Goal: Navigation & Orientation: Find specific page/section

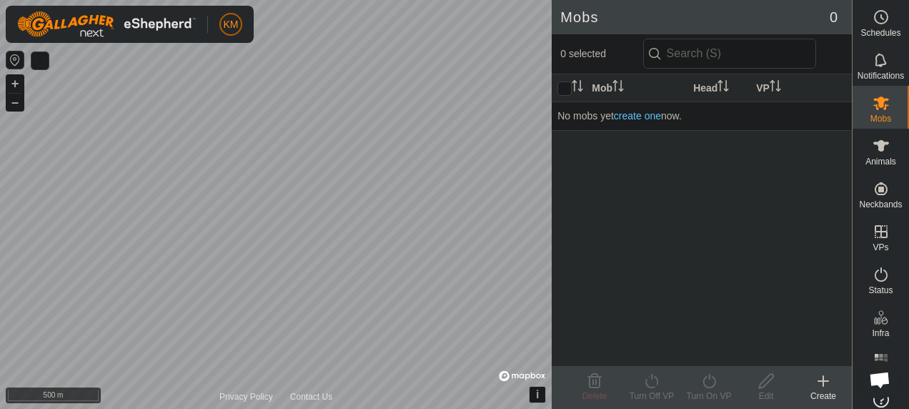
click at [0, 172] on html "KM Schedules Notifications Mobs Animals Neckbands VPs Status Infra Heatmap Help…" at bounding box center [454, 204] width 909 height 409
drag, startPoint x: 770, startPoint y: 177, endPoint x: 761, endPoint y: 169, distance: 11.7
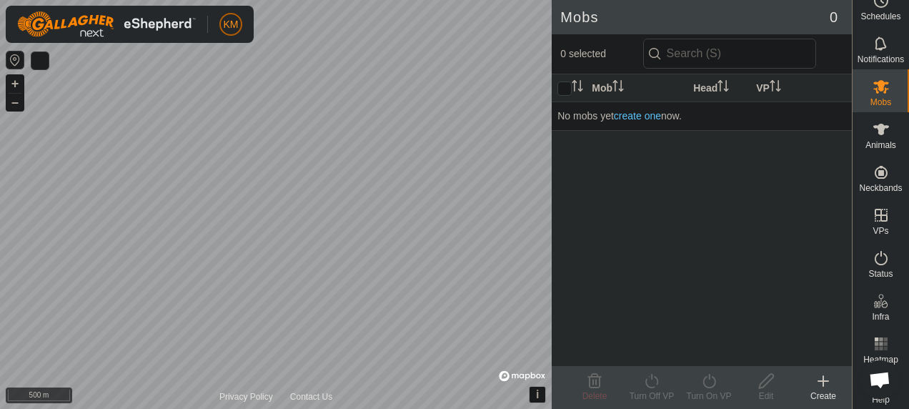
scroll to position [31, 0]
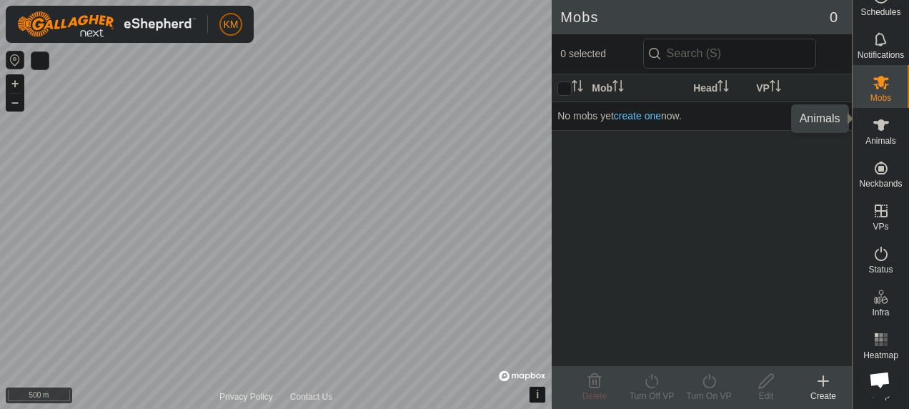
click at [873, 117] on icon at bounding box center [881, 125] width 17 height 17
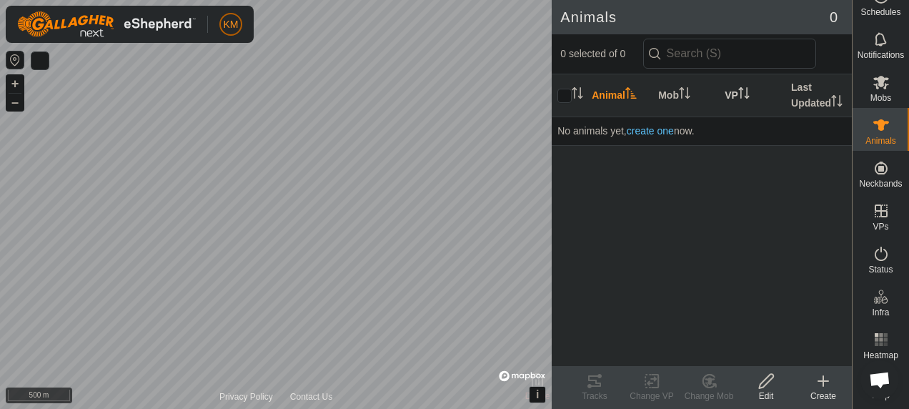
click at [742, 93] on icon "Activate to sort" at bounding box center [741, 92] width 1 height 11
click at [743, 93] on icon "Activate to sort" at bounding box center [743, 92] width 11 height 11
click at [731, 94] on th "VP" at bounding box center [752, 95] width 66 height 43
click at [36, 61] on button "button" at bounding box center [39, 60] width 17 height 17
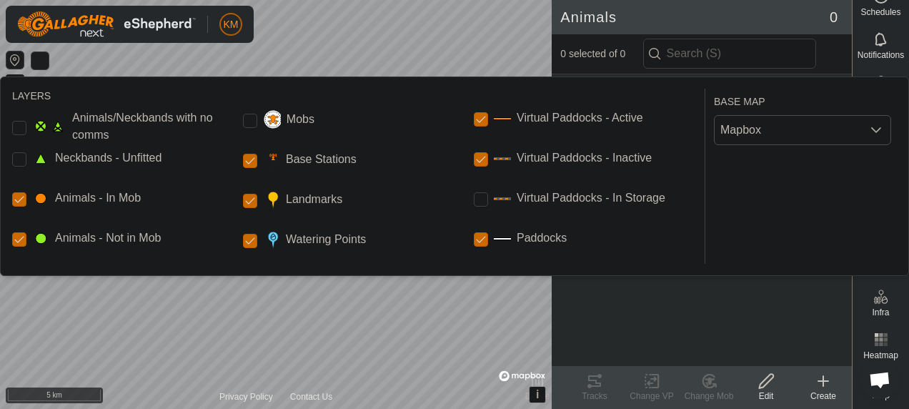
click at [876, 126] on icon "dropdown trigger" at bounding box center [876, 129] width 11 height 11
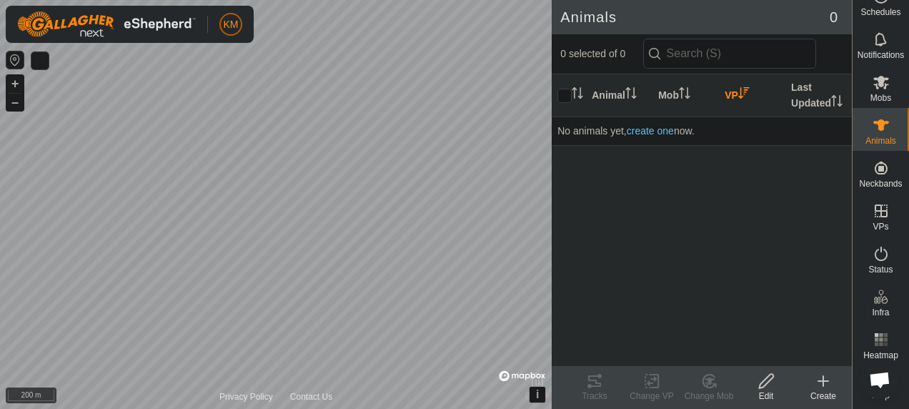
click at [0, 0] on html "KM Schedules Notifications Mobs Animals Neckbands VPs Status Infra Heatmap Help…" at bounding box center [454, 204] width 909 height 409
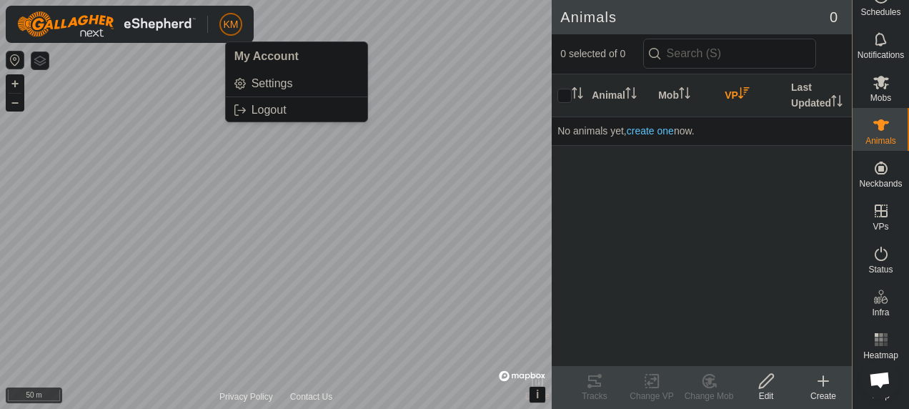
click at [39, 61] on button "button" at bounding box center [39, 60] width 17 height 17
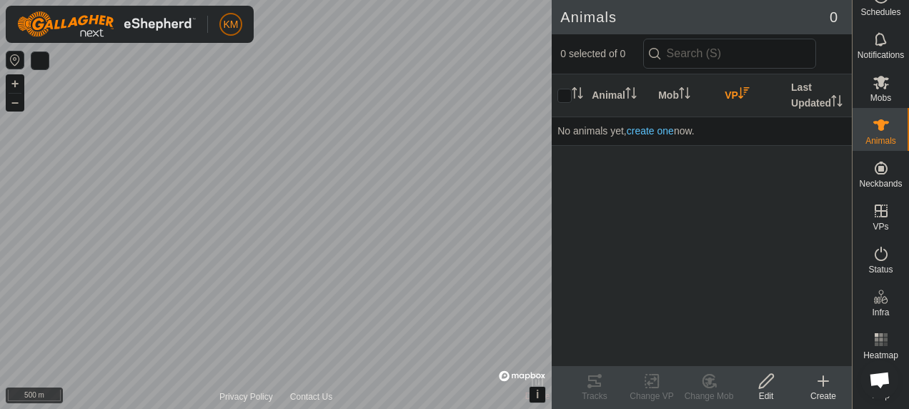
click at [15, 59] on button "button" at bounding box center [14, 59] width 17 height 17
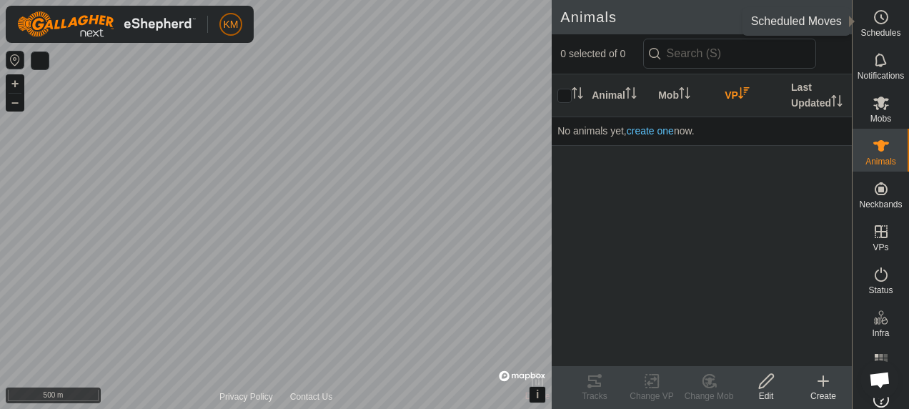
click at [878, 29] on span "Schedules" at bounding box center [881, 33] width 40 height 9
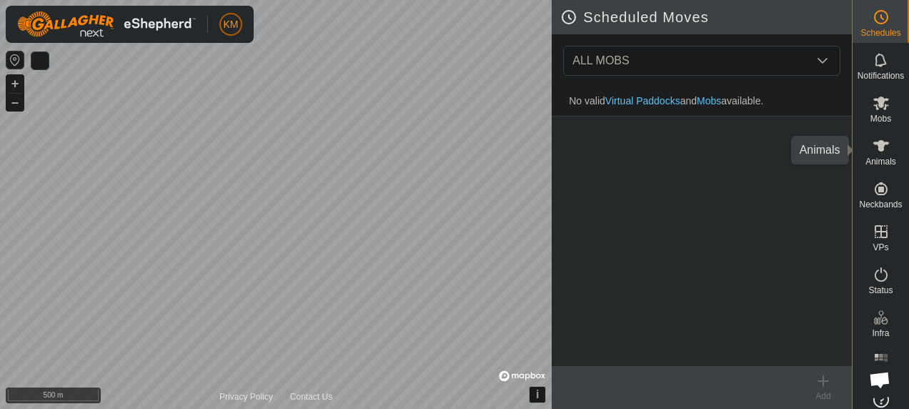
click at [873, 146] on icon at bounding box center [881, 145] width 16 height 11
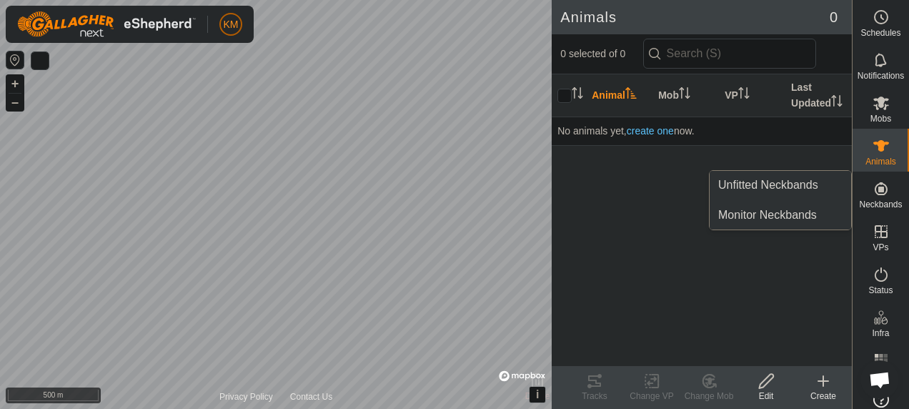
click at [873, 186] on icon at bounding box center [881, 188] width 17 height 17
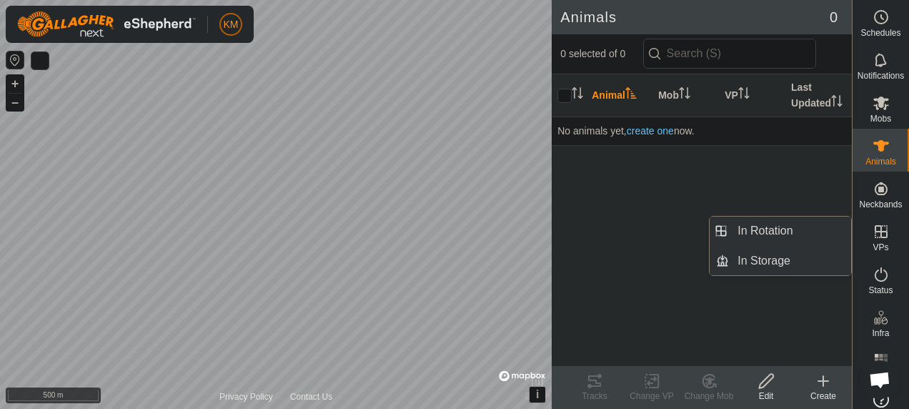
click at [876, 227] on icon at bounding box center [881, 231] width 17 height 17
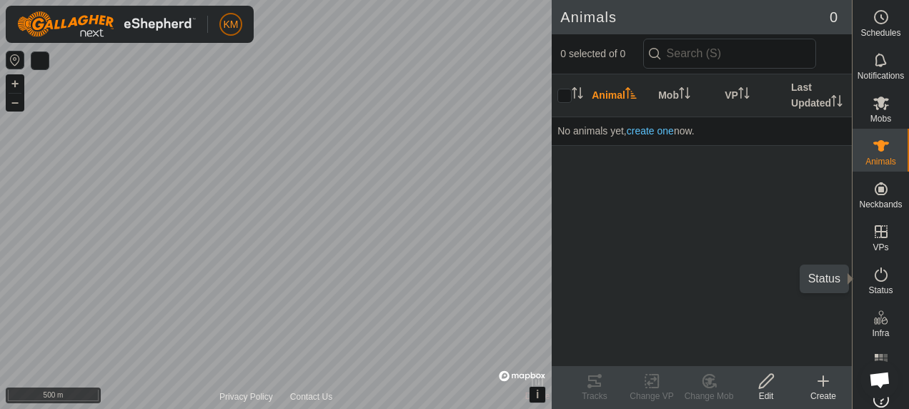
click at [876, 270] on icon at bounding box center [881, 274] width 13 height 14
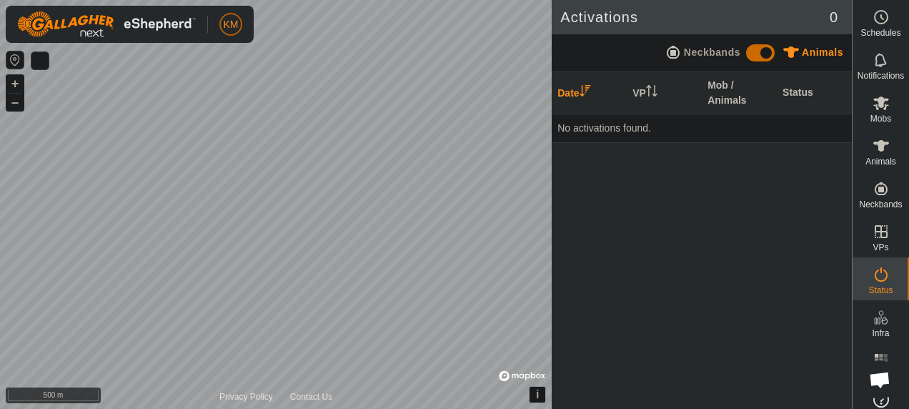
click at [876, 270] on icon at bounding box center [881, 274] width 13 height 14
click at [876, 275] on icon at bounding box center [881, 274] width 17 height 17
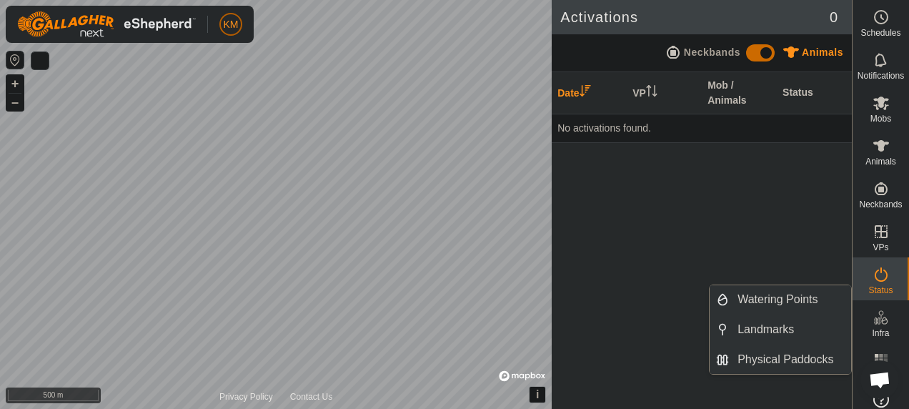
click at [874, 320] on icon at bounding box center [881, 317] width 17 height 17
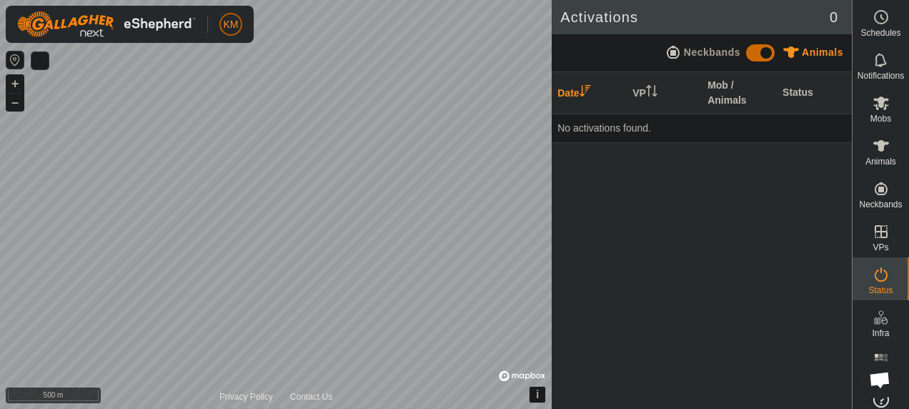
drag, startPoint x: 871, startPoint y: 367, endPoint x: 590, endPoint y: 377, distance: 281.1
click at [590, 377] on div "Date VP Mob / Animals Status No activations found." at bounding box center [702, 240] width 300 height 337
click at [39, 59] on button "button" at bounding box center [39, 60] width 17 height 17
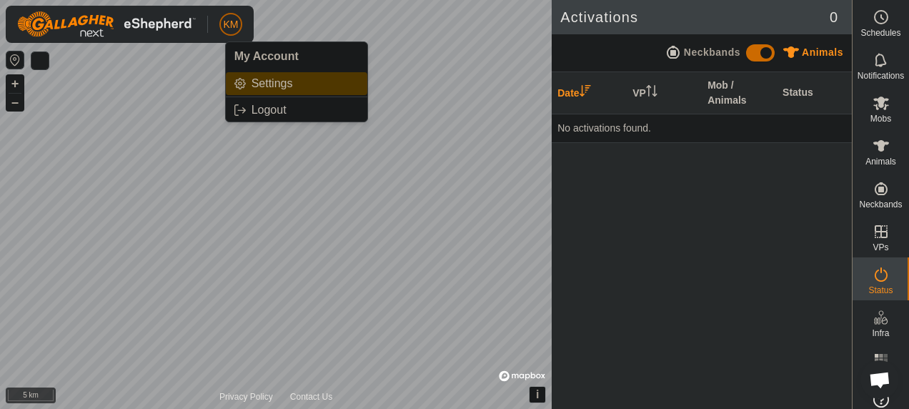
click at [262, 83] on link "Settings" at bounding box center [297, 83] width 142 height 23
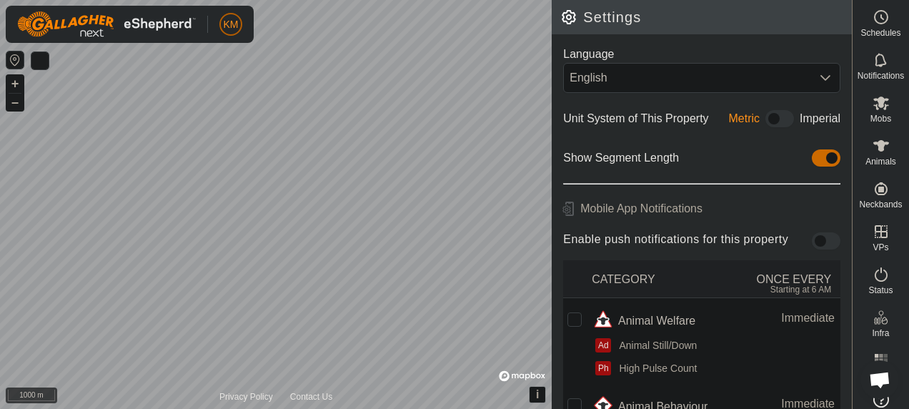
click at [816, 162] on span at bounding box center [826, 157] width 29 height 17
click at [818, 156] on span at bounding box center [826, 157] width 29 height 17
click at [570, 19] on h2 "Settings" at bounding box center [706, 17] width 292 height 17
click at [705, 16] on h2 "Settings" at bounding box center [706, 17] width 292 height 17
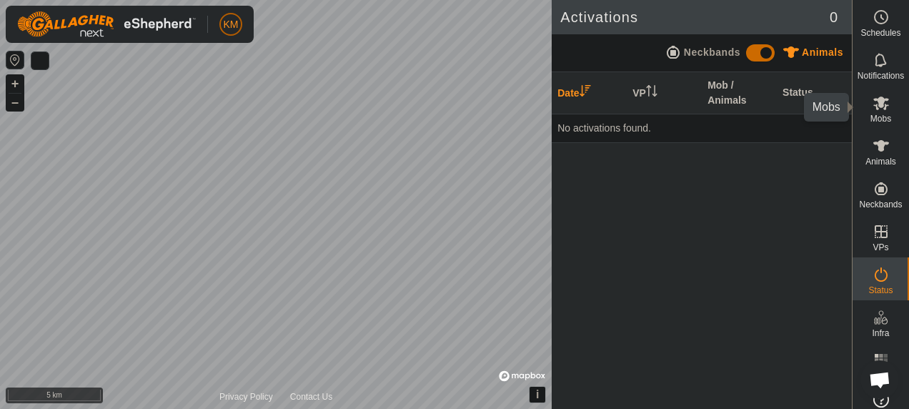
click at [878, 111] on es-mob-svg-icon at bounding box center [881, 102] width 26 height 23
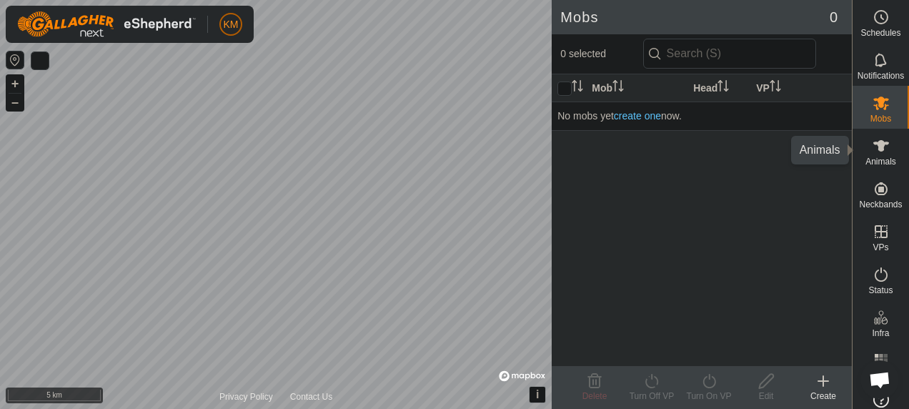
click at [873, 149] on icon at bounding box center [881, 145] width 16 height 11
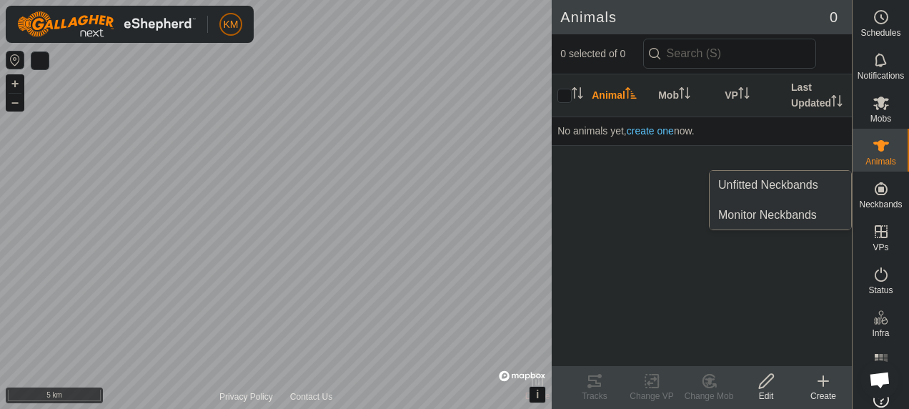
click at [878, 194] on icon at bounding box center [881, 188] width 13 height 13
click at [875, 192] on icon at bounding box center [881, 188] width 13 height 13
